Goal: Find specific page/section: Find specific page/section

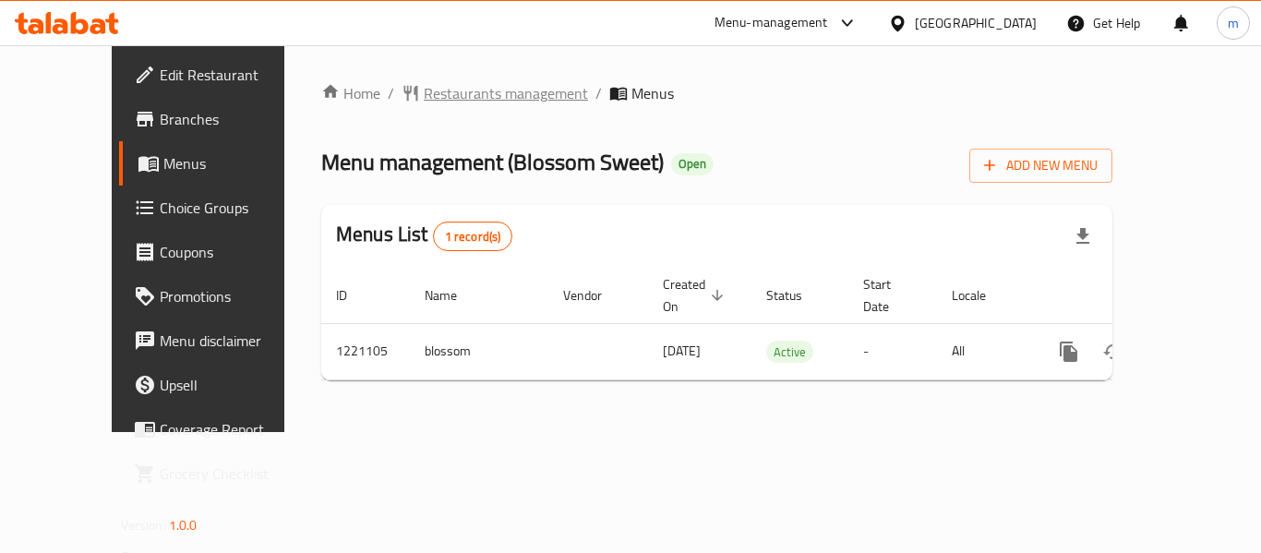
click at [443, 88] on span "Restaurants management" at bounding box center [506, 93] width 164 height 22
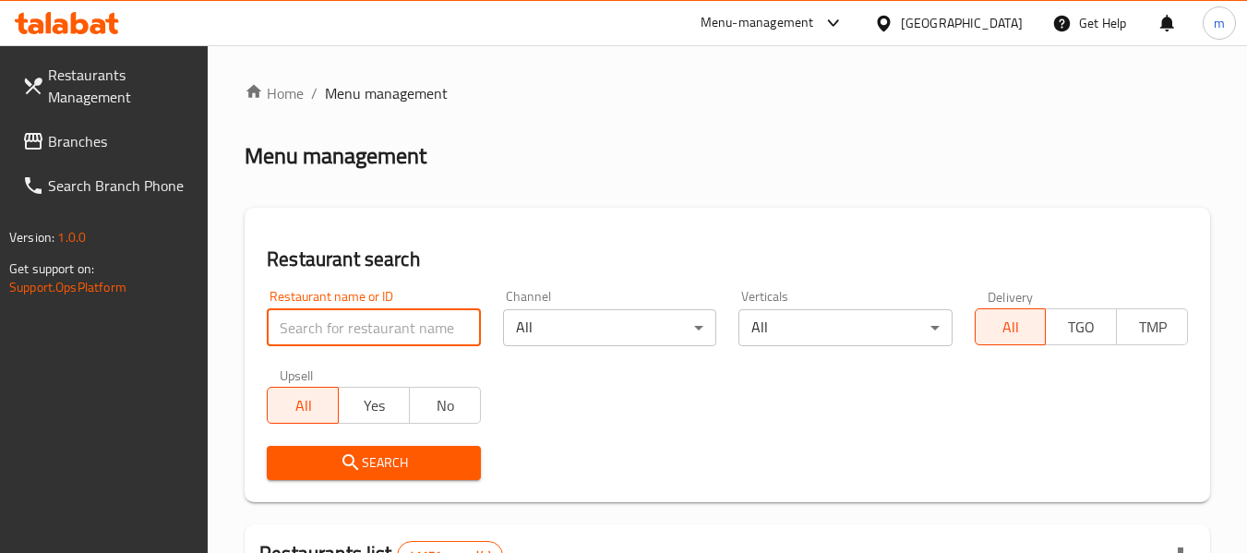
click at [364, 320] on input "search" at bounding box center [373, 327] width 213 height 37
paste input "673650"
type input "673650"
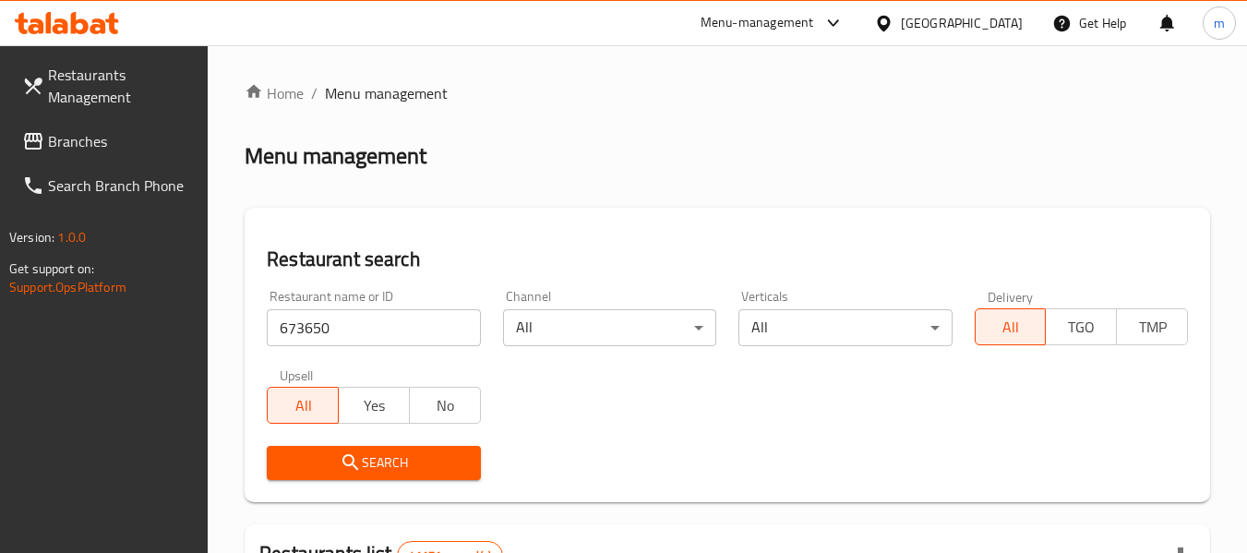
click at [397, 463] on span "Search" at bounding box center [374, 463] width 184 height 23
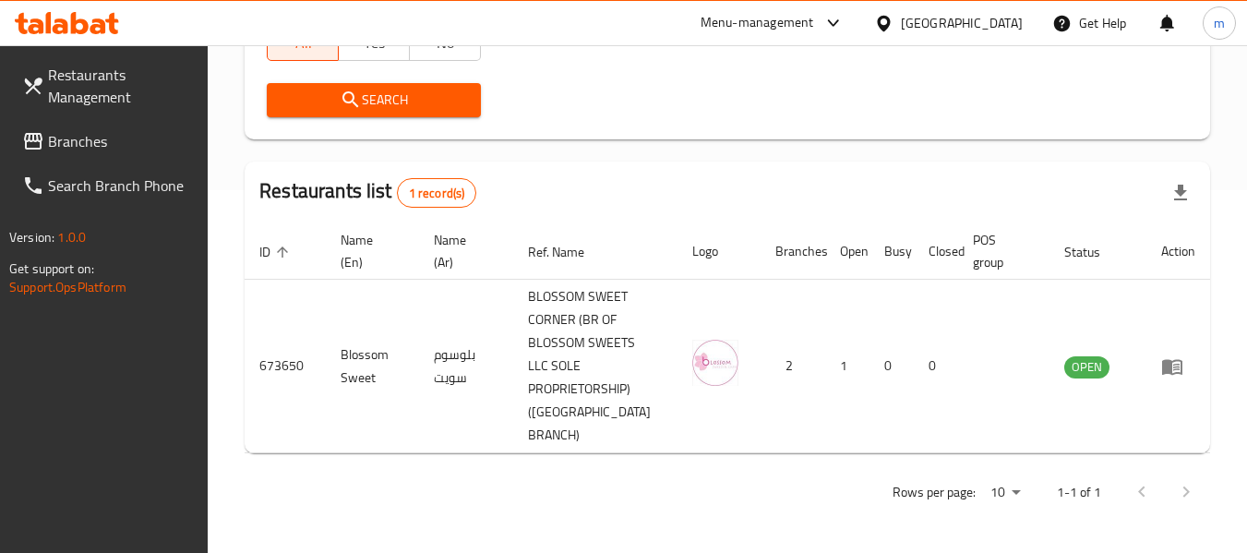
scroll to position [340, 0]
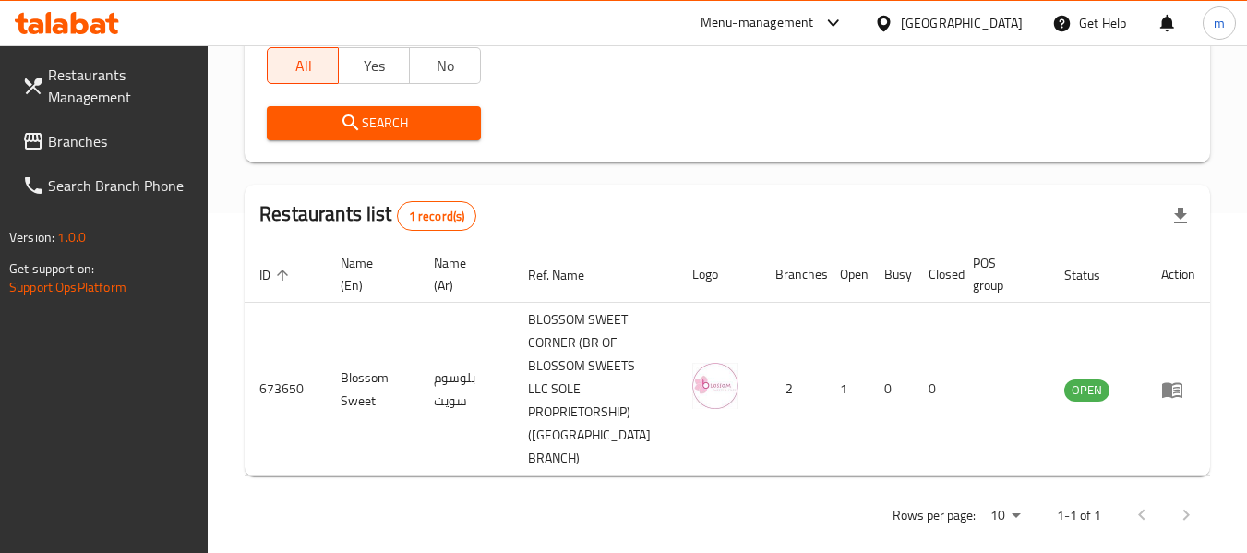
click at [963, 13] on div "[GEOGRAPHIC_DATA]" at bounding box center [962, 23] width 122 height 20
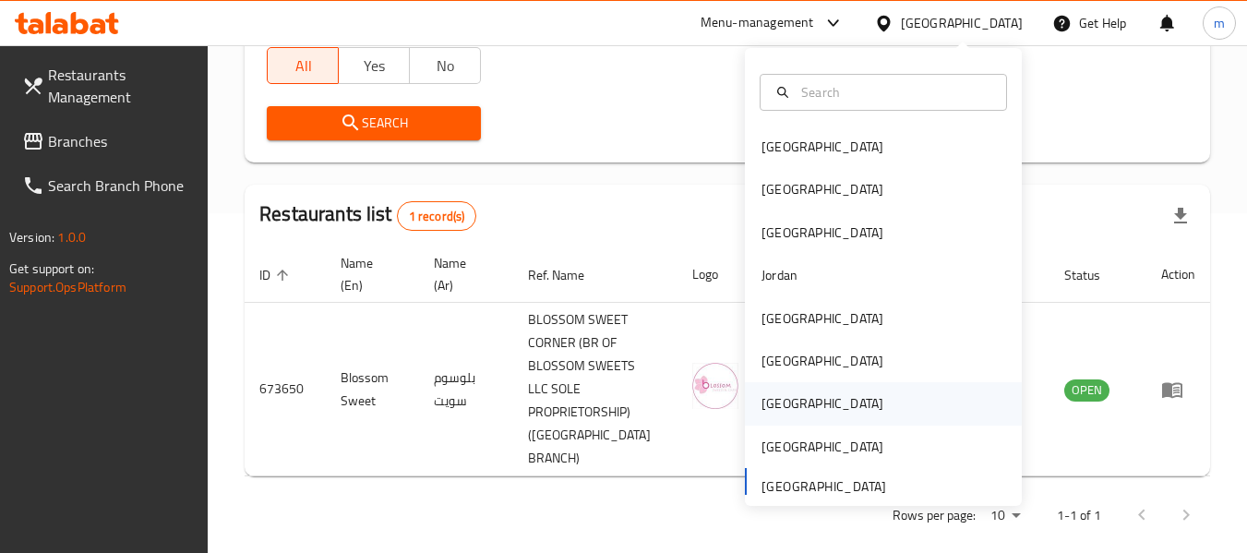
click at [794, 398] on div "[GEOGRAPHIC_DATA]" at bounding box center [822, 403] width 151 height 42
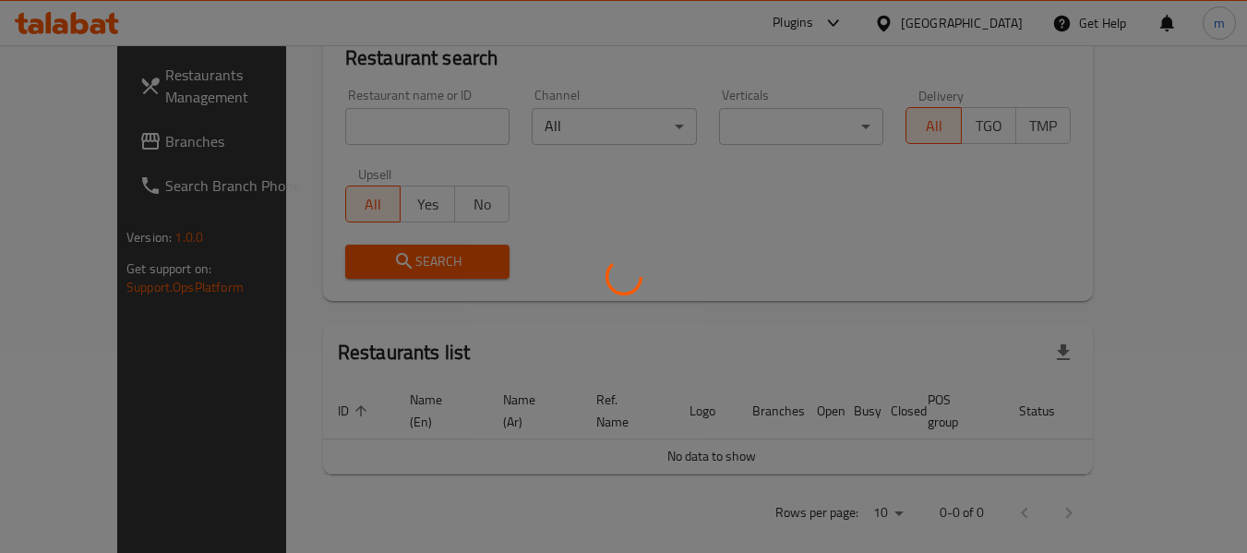
scroll to position [340, 0]
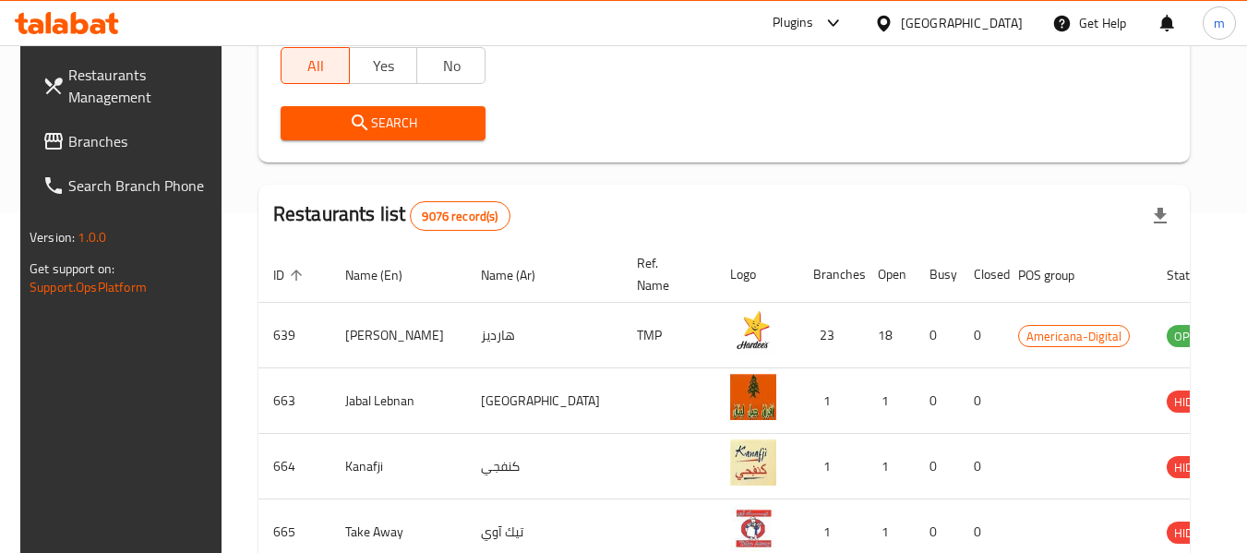
click at [68, 131] on span "Branches" at bounding box center [141, 141] width 146 height 22
